Goal: Find specific page/section

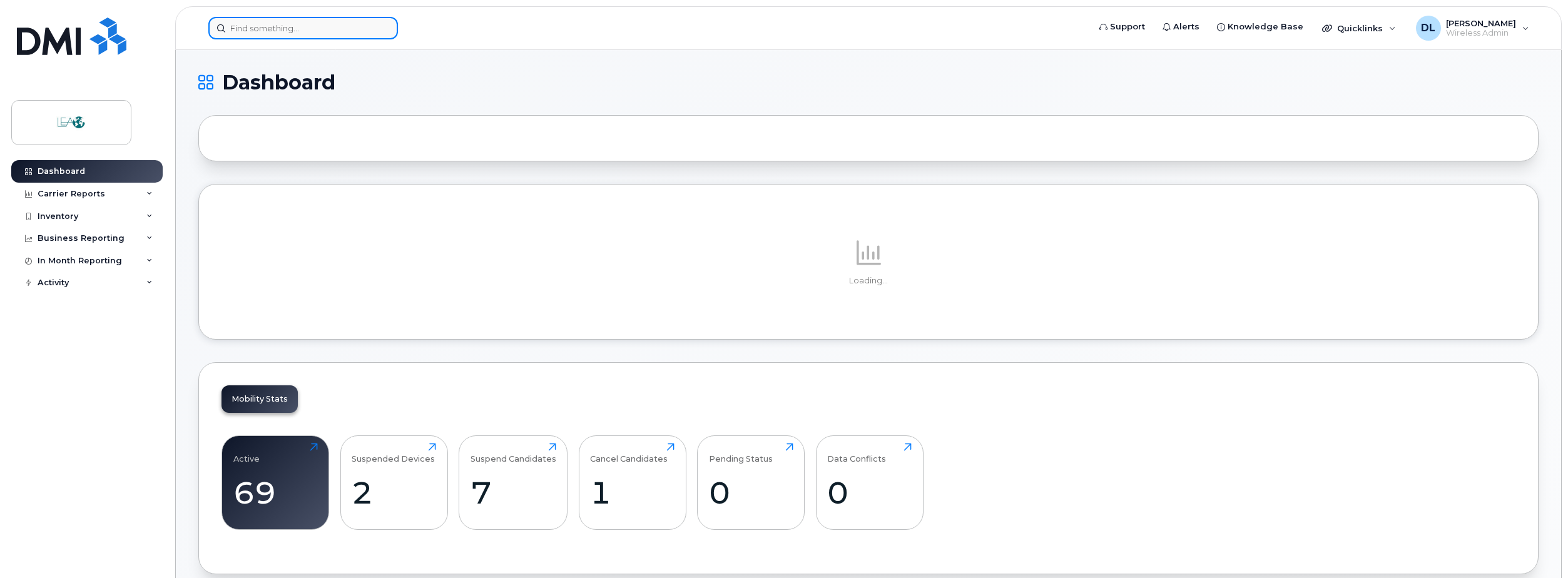
click at [251, 30] on input at bounding box center [303, 27] width 190 height 22
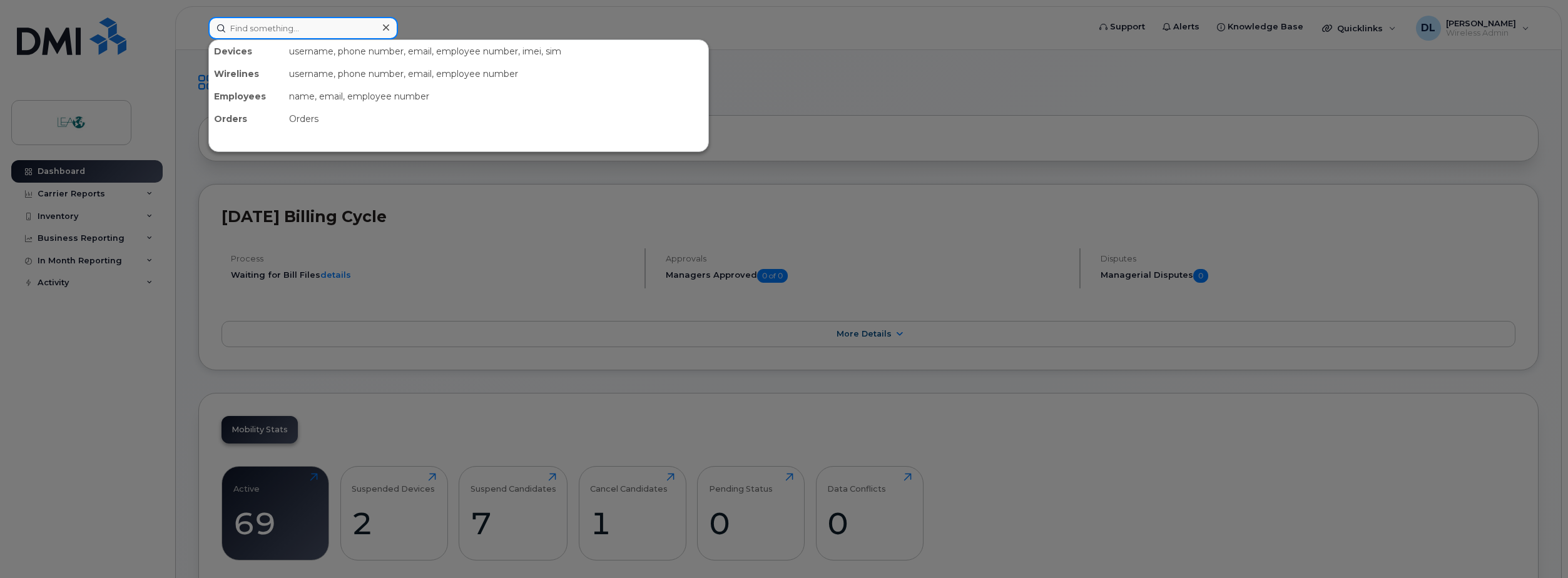
click at [251, 30] on input at bounding box center [303, 27] width 190 height 22
type input "geravin"
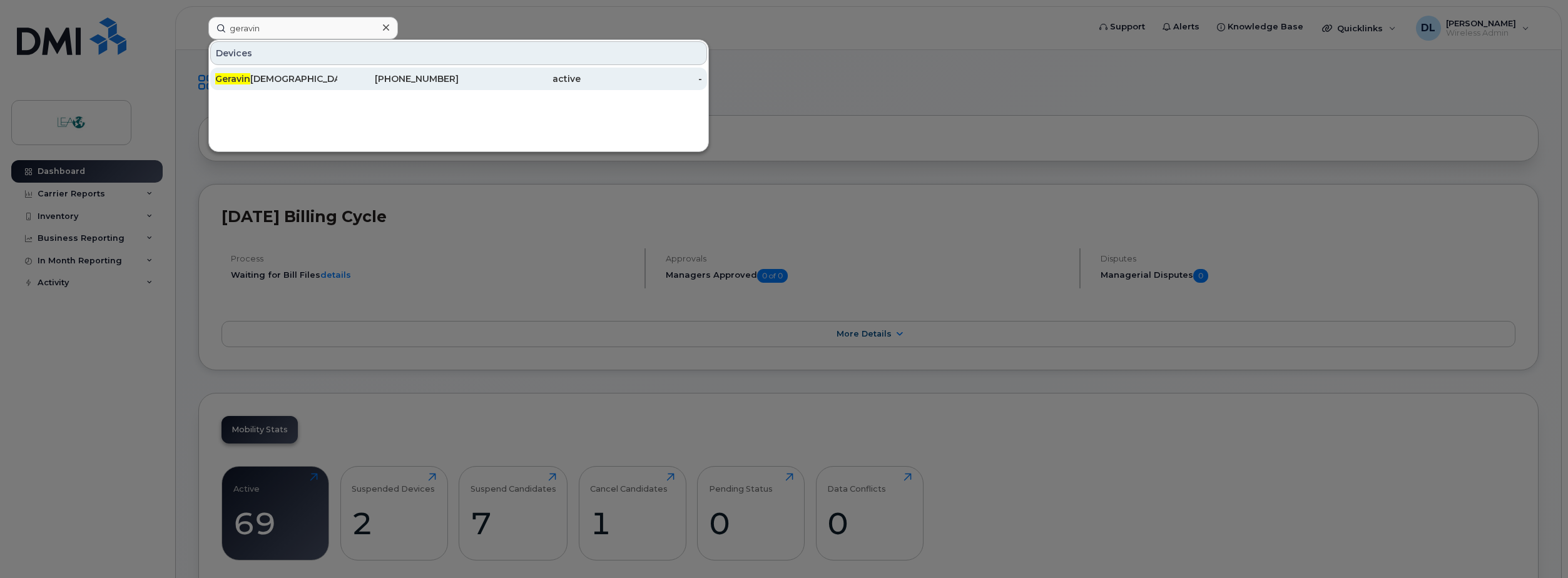
click at [323, 87] on div "[DEMOGRAPHIC_DATA]" at bounding box center [276, 79] width 122 height 22
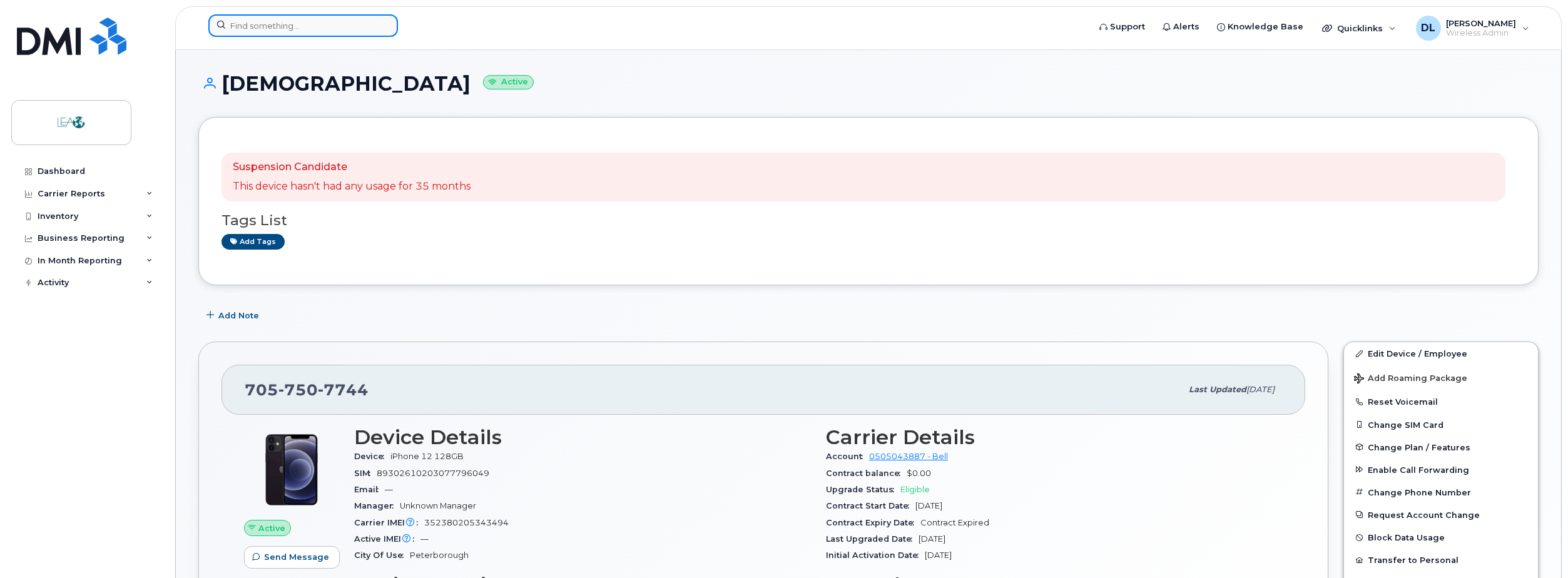
click at [289, 29] on input at bounding box center [303, 25] width 190 height 22
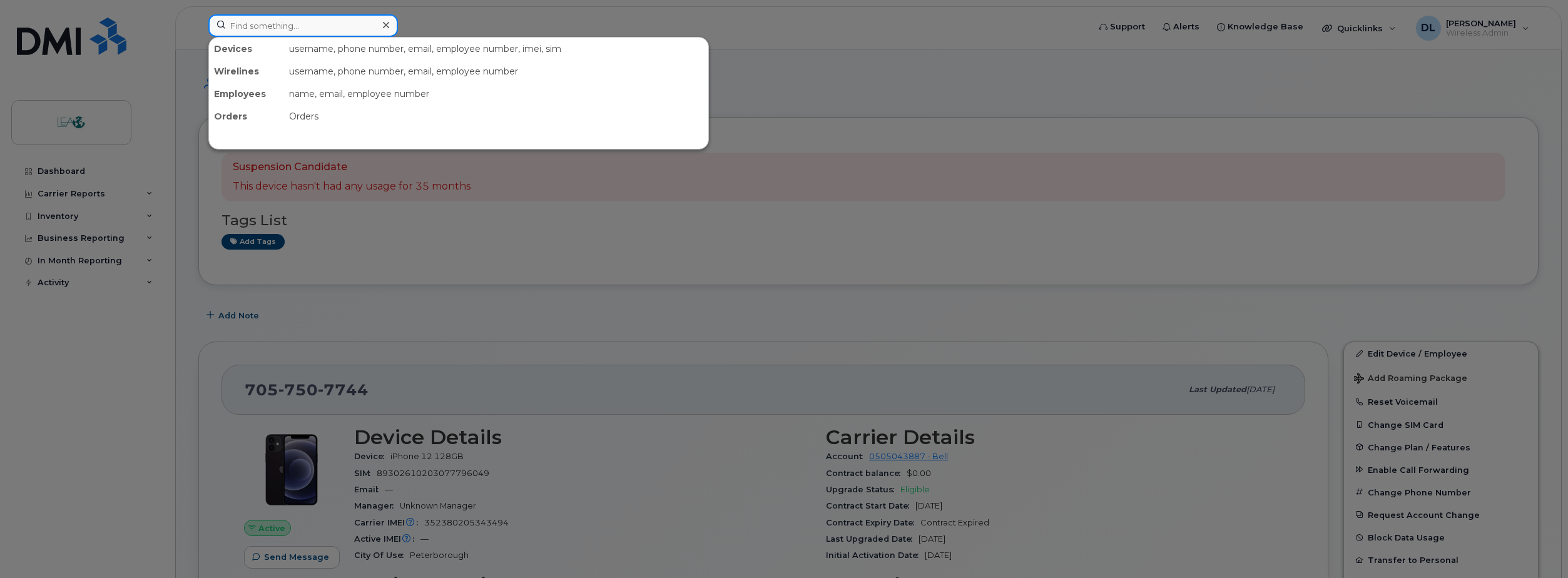
click at [289, 29] on input at bounding box center [303, 25] width 190 height 22
type input "adam"
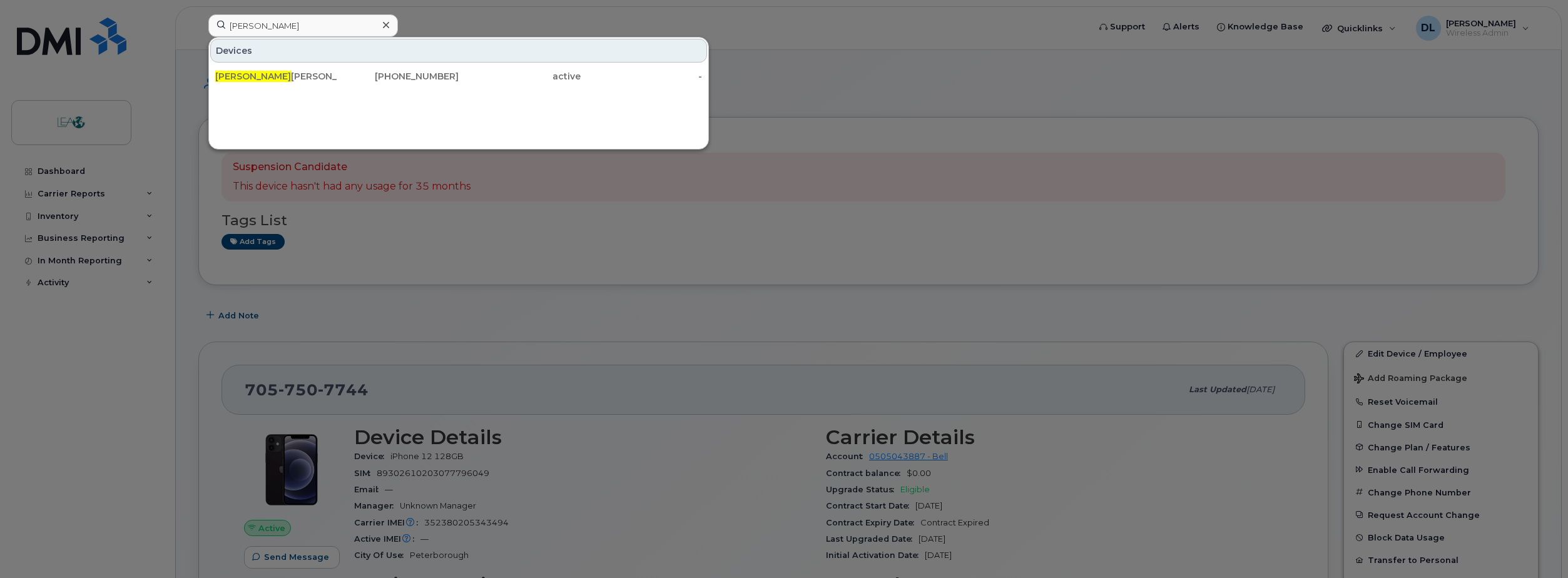
click at [723, 25] on div at bounding box center [784, 289] width 1568 height 578
